Goal: Find specific page/section: Find specific page/section

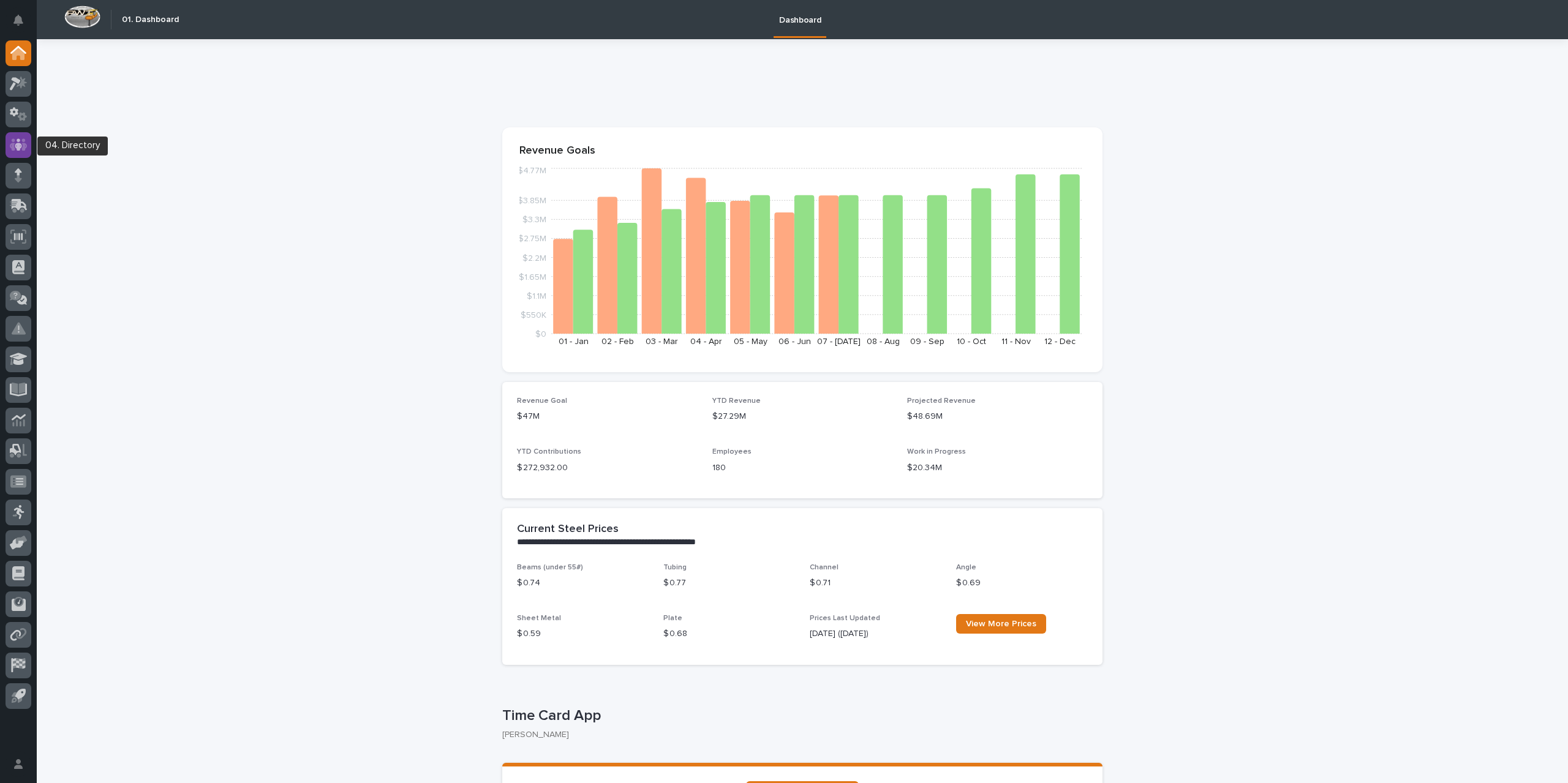
click at [22, 145] on icon at bounding box center [18, 145] width 18 height 14
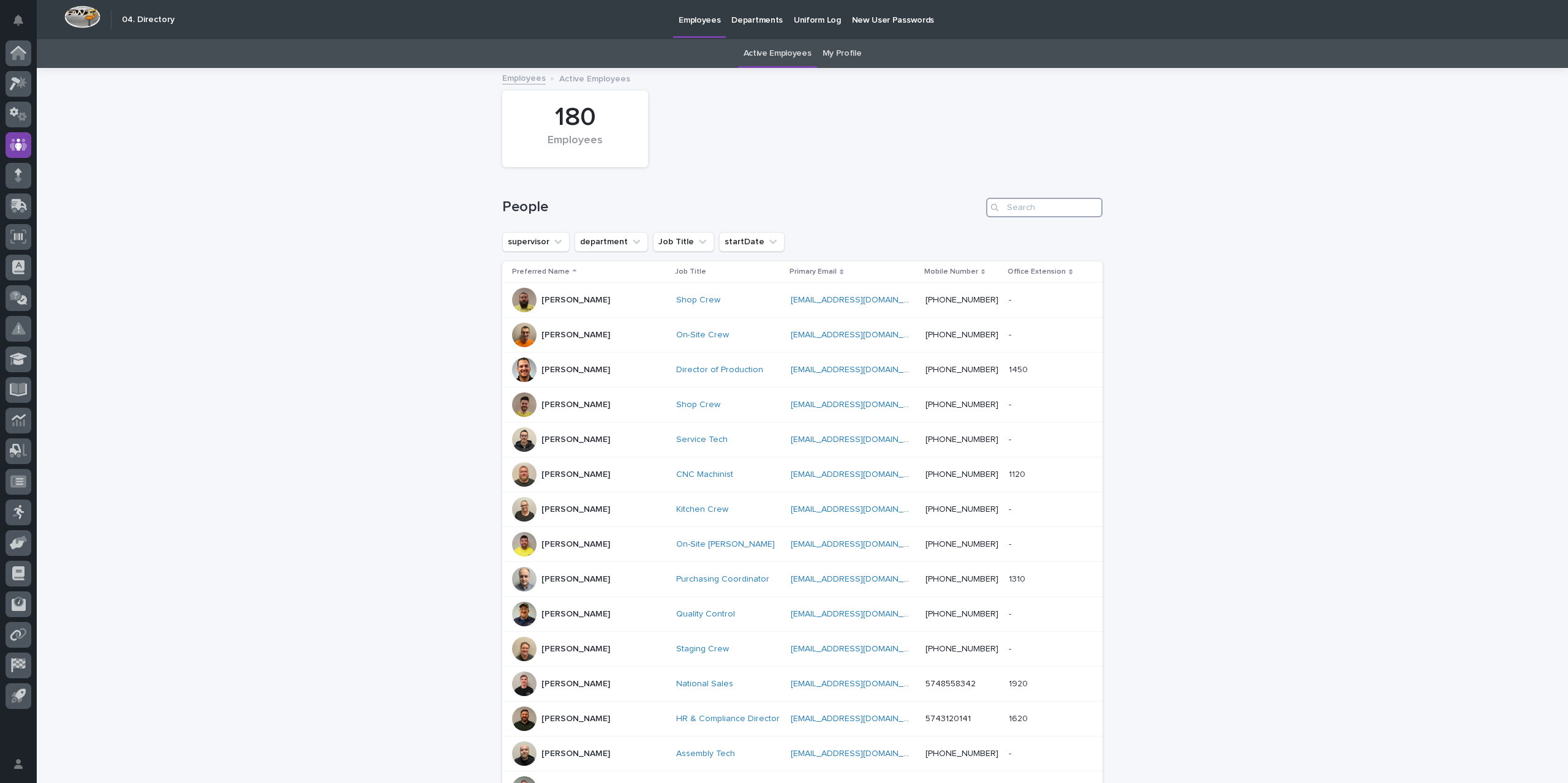
click at [1037, 208] on input "Search" at bounding box center [1044, 208] width 116 height 20
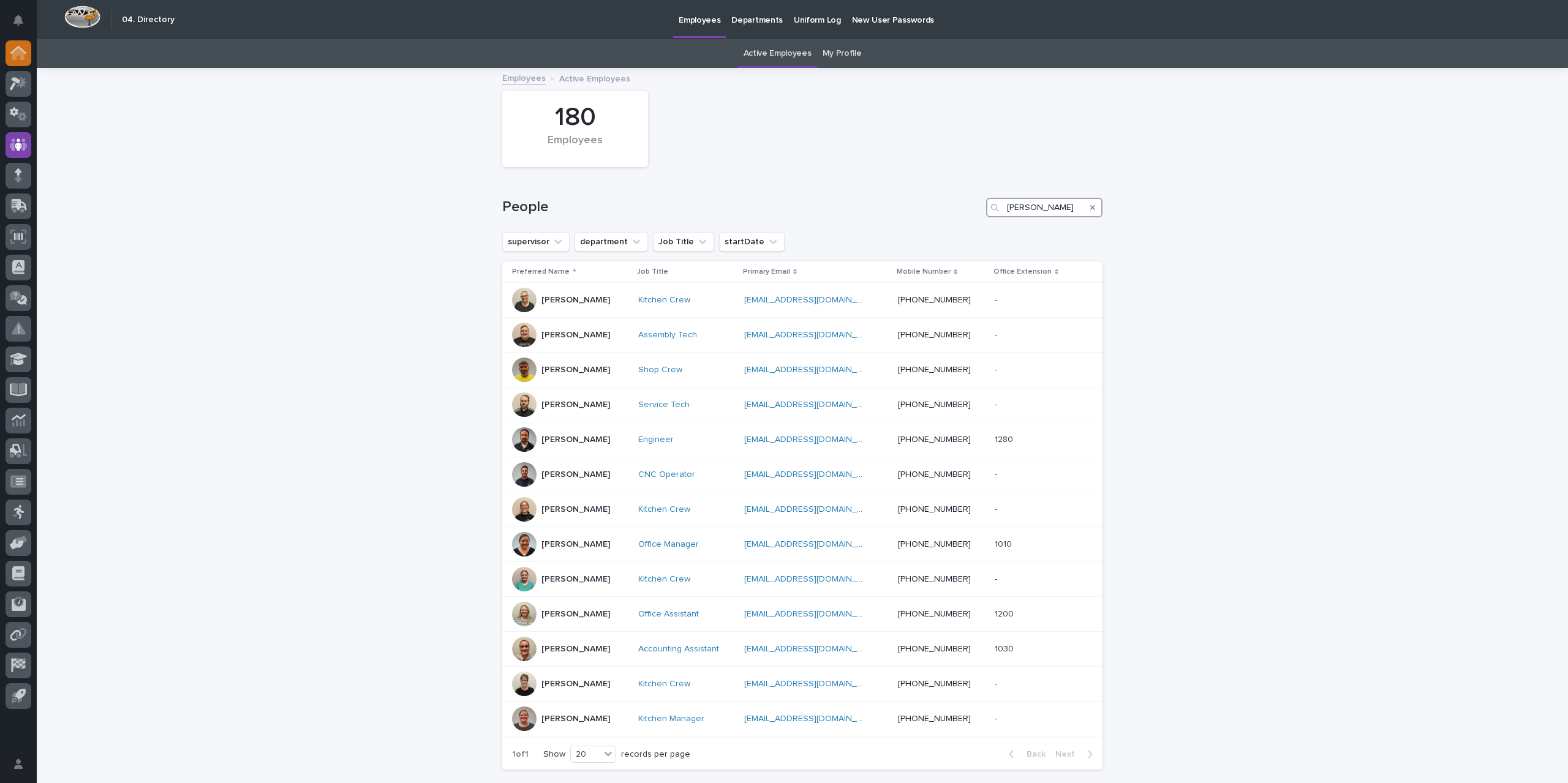
type input "[PERSON_NAME]"
click at [28, 55] on div at bounding box center [18, 53] width 26 height 26
